Goal: Task Accomplishment & Management: Manage account settings

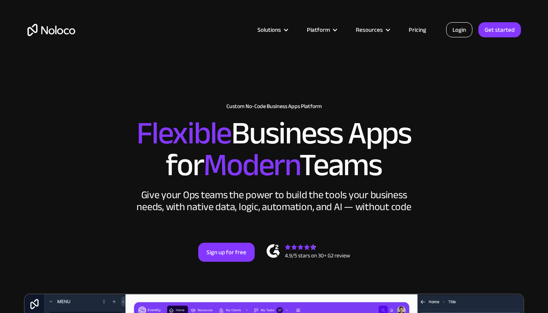
click at [461, 32] on link "Login" at bounding box center [459, 29] width 26 height 15
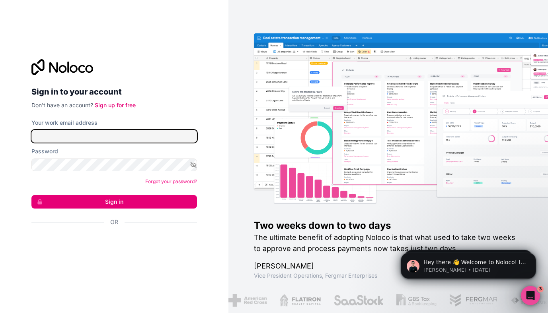
type input "[EMAIL_ADDRESS][DOMAIN_NAME]"
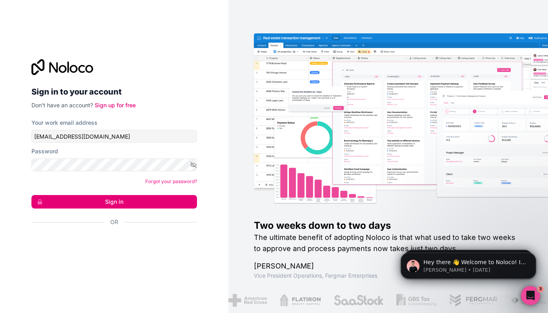
click at [115, 202] on button "Sign in" at bounding box center [113, 202] width 165 height 14
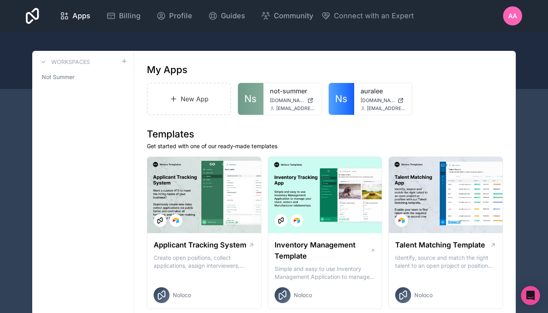
click at [248, 99] on span "Ns" at bounding box center [250, 99] width 12 height 13
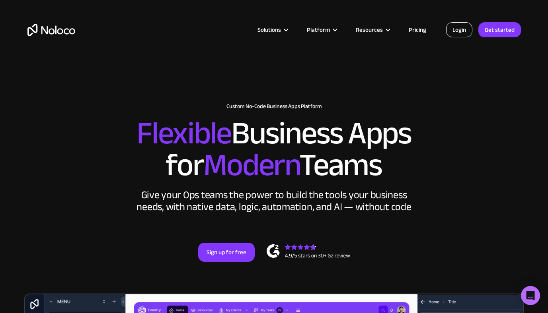
click at [458, 36] on link "Login" at bounding box center [459, 29] width 26 height 15
